Goal: Find specific page/section: Find specific page/section

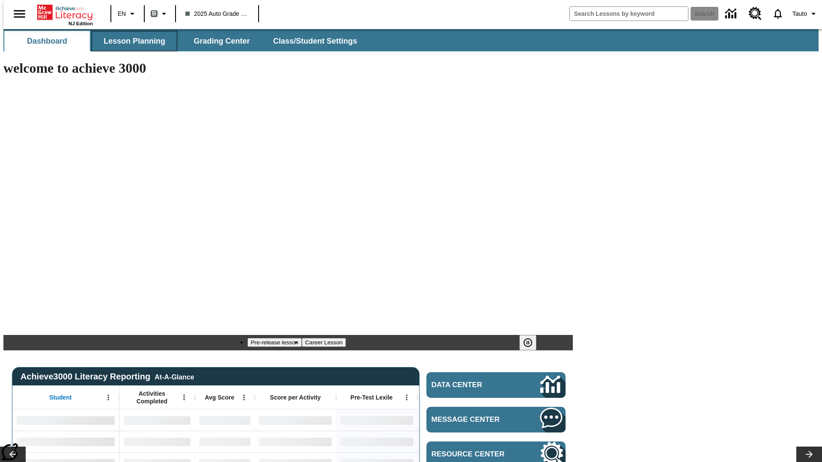
click at [131, 41] on span "Lesson Planning" at bounding box center [135, 41] width 62 height 10
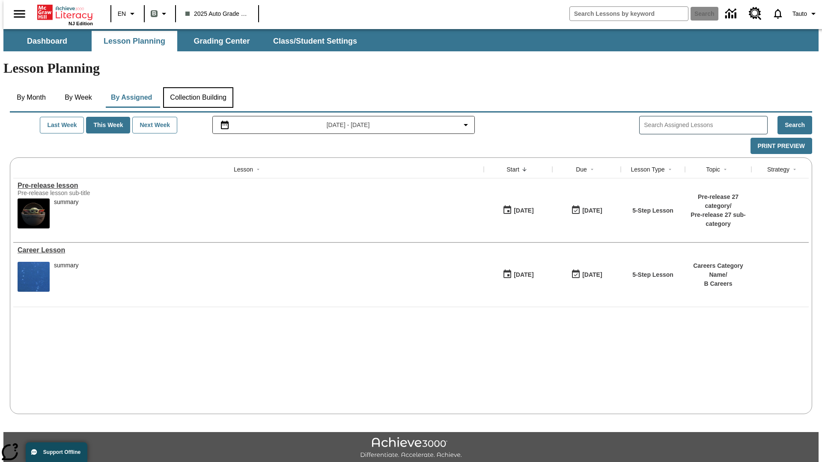
click at [198, 87] on button "Collection Building" at bounding box center [198, 97] width 70 height 21
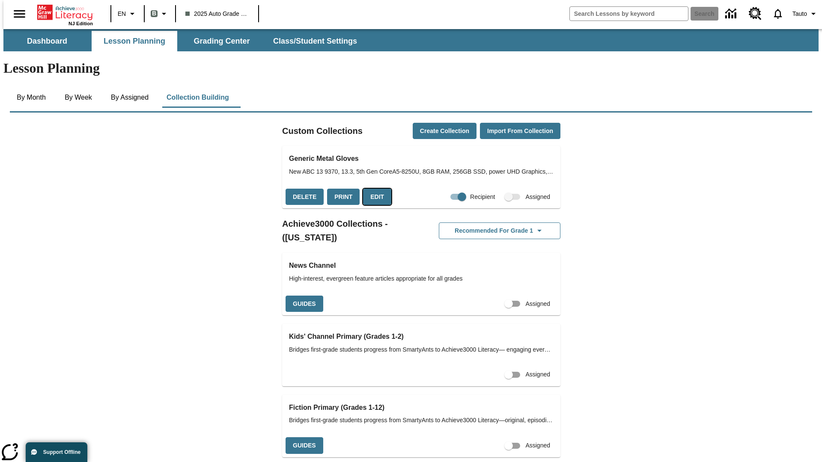
click at [374, 189] on button "Edit" at bounding box center [377, 197] width 28 height 17
